Goal: Information Seeking & Learning: Understand process/instructions

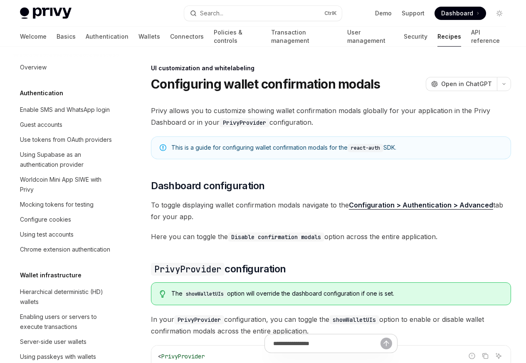
scroll to position [364, 0]
